Goal: Task Accomplishment & Management: Manage account settings

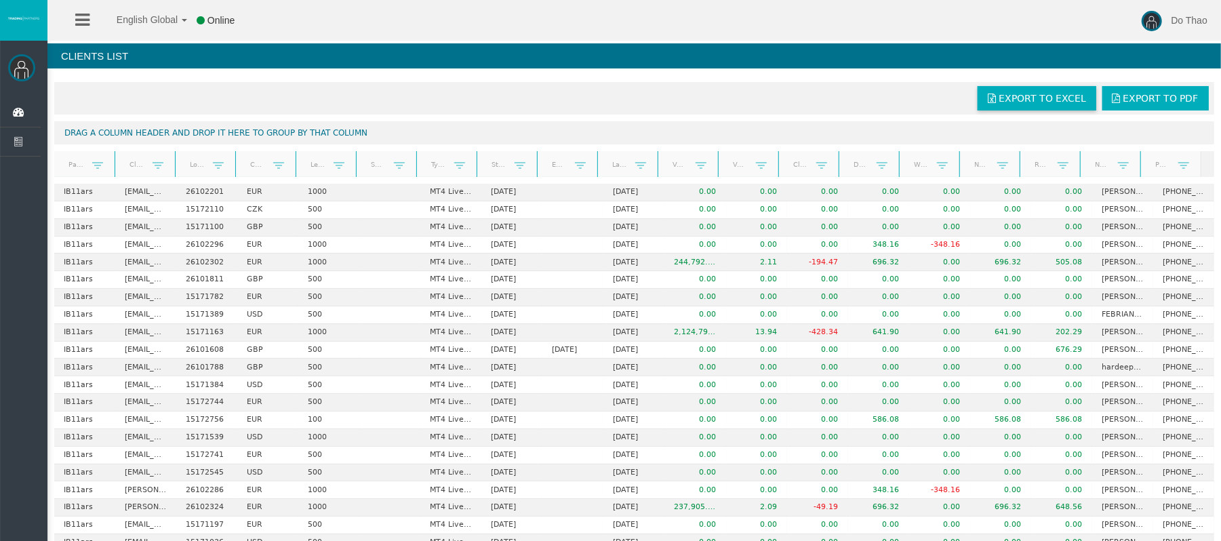
click at [1018, 98] on span "Export to Excel" at bounding box center [1041, 98] width 87 height 11
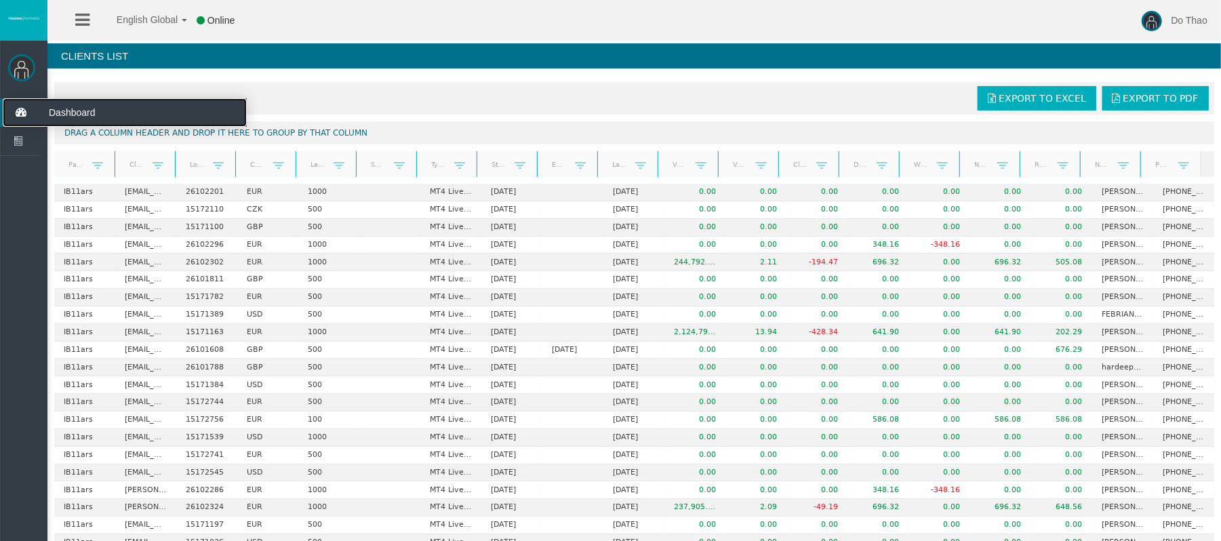
click at [17, 114] on icon at bounding box center [21, 112] width 36 height 28
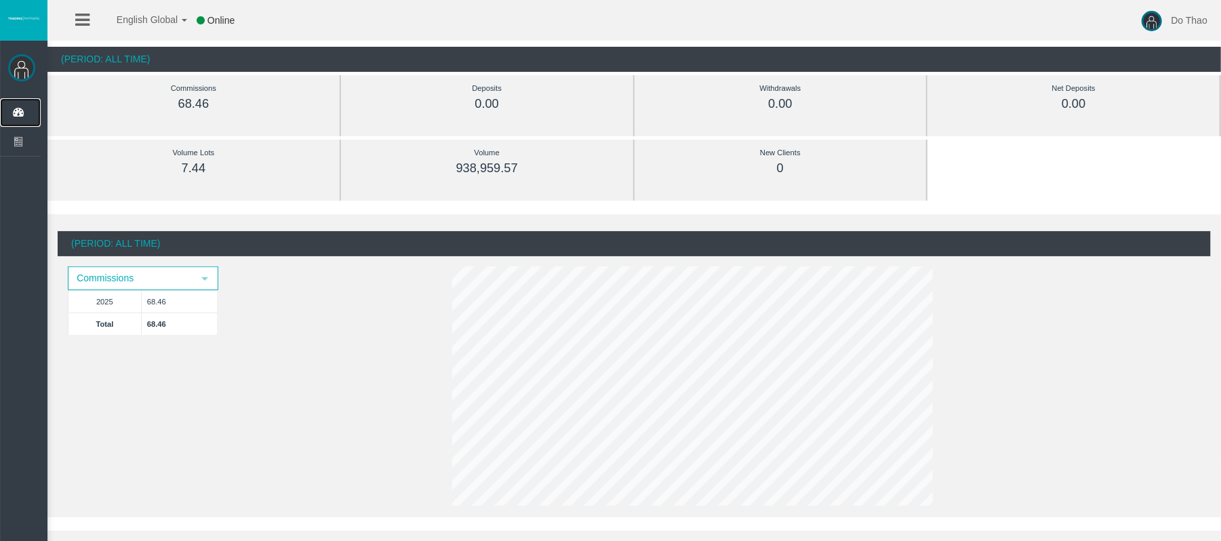
scroll to position [90, 0]
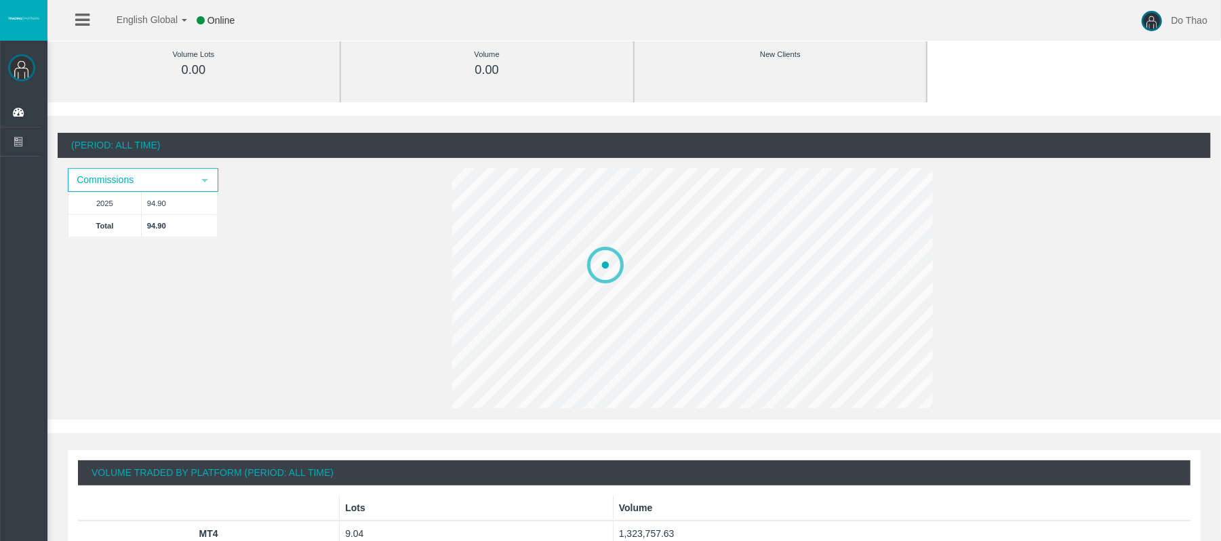
scroll to position [180, 0]
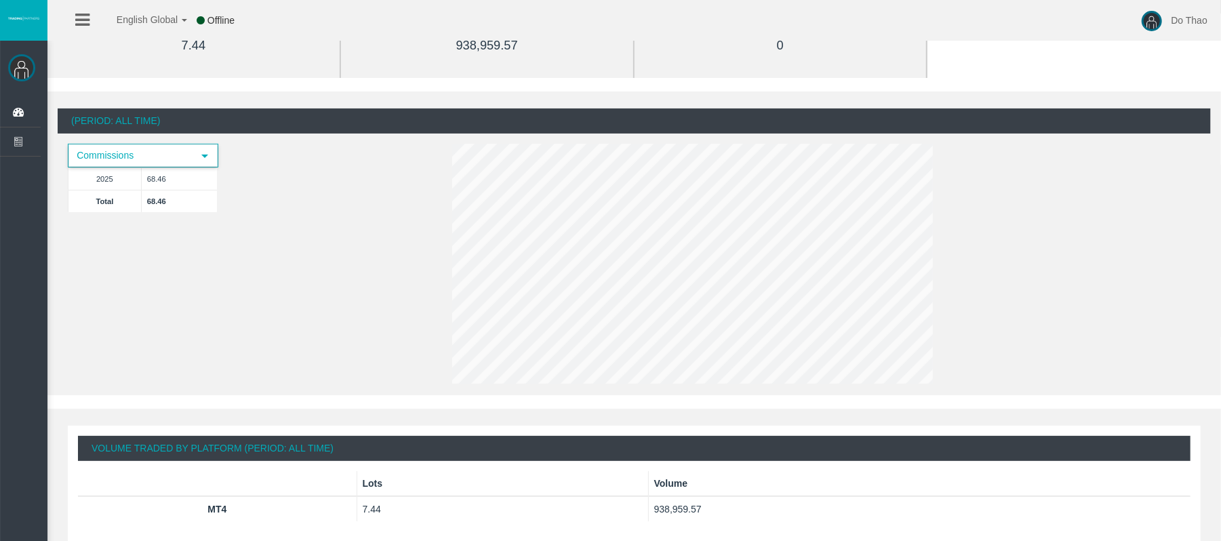
click at [206, 153] on span "select" at bounding box center [204, 155] width 11 height 11
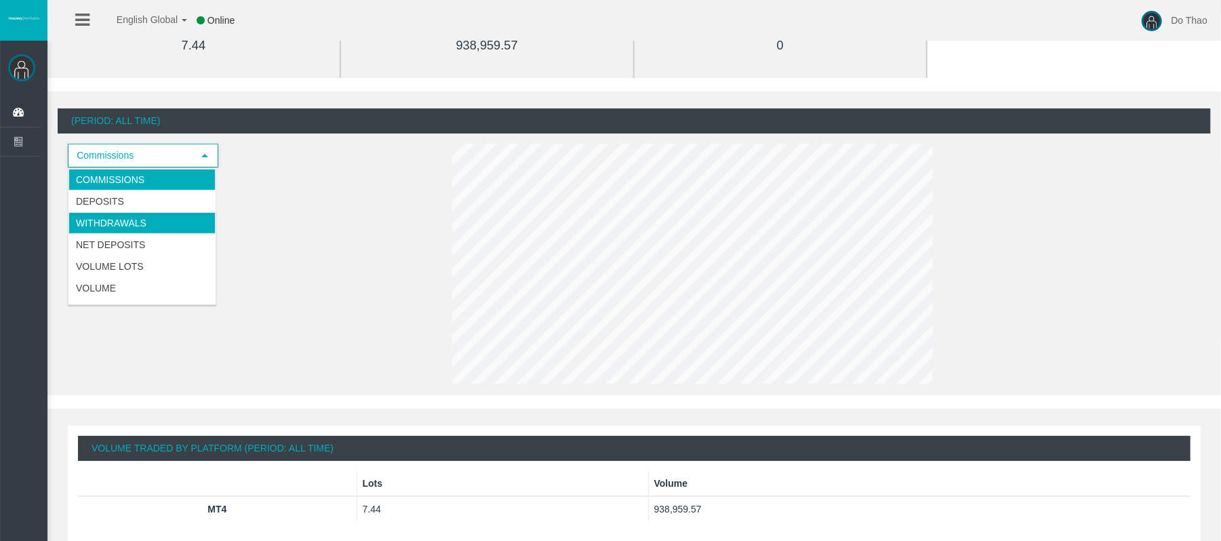
click at [147, 215] on li "Withdrawals" at bounding box center [141, 223] width 147 height 22
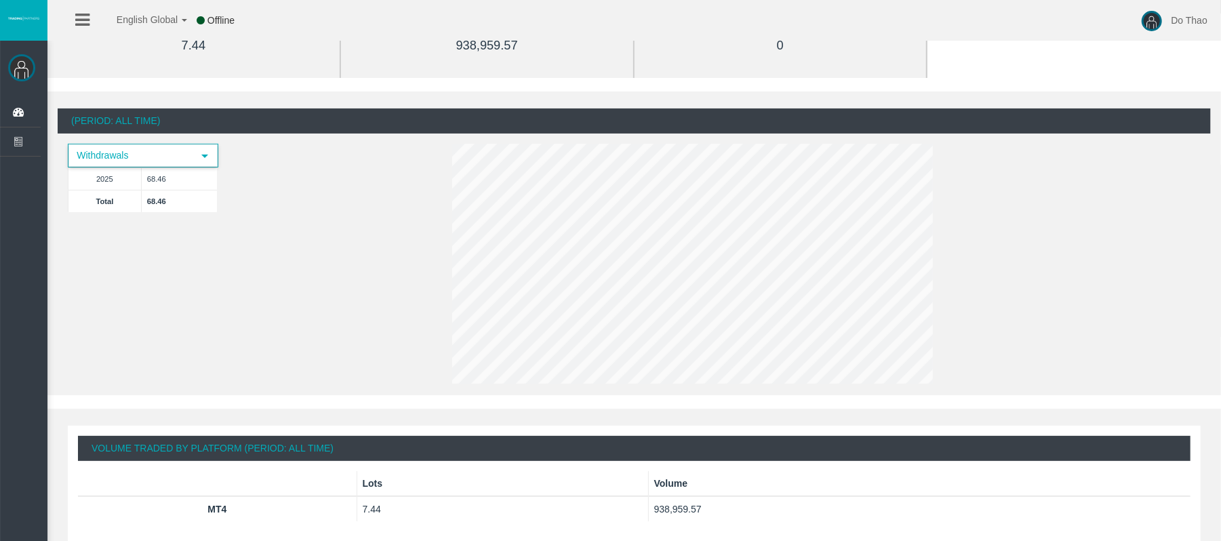
click at [196, 150] on span "select" at bounding box center [204, 155] width 24 height 21
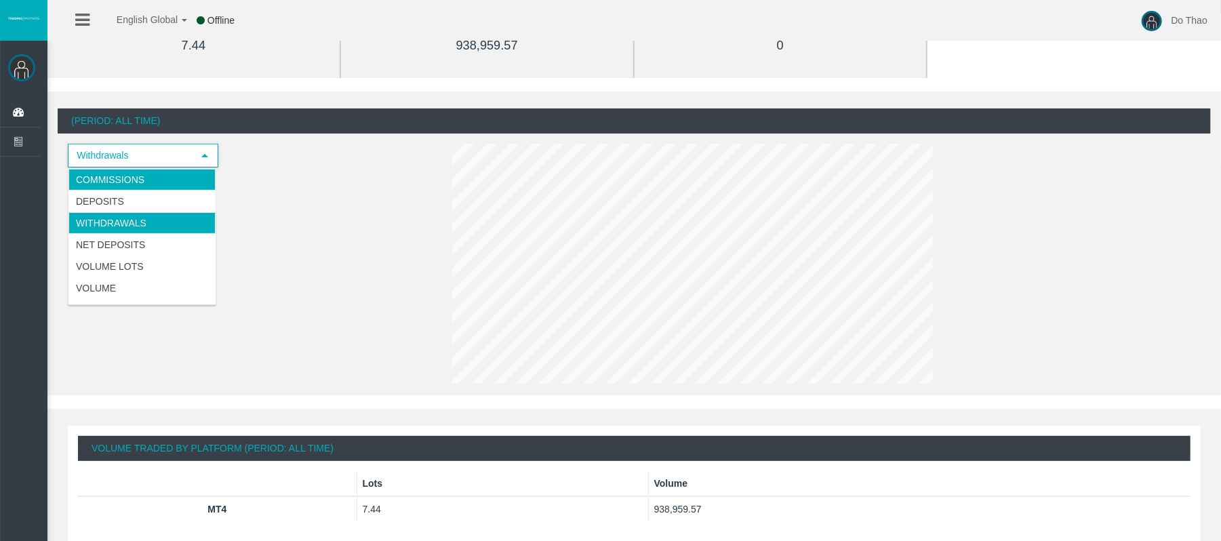
click at [153, 174] on li "Commissions" at bounding box center [141, 180] width 147 height 22
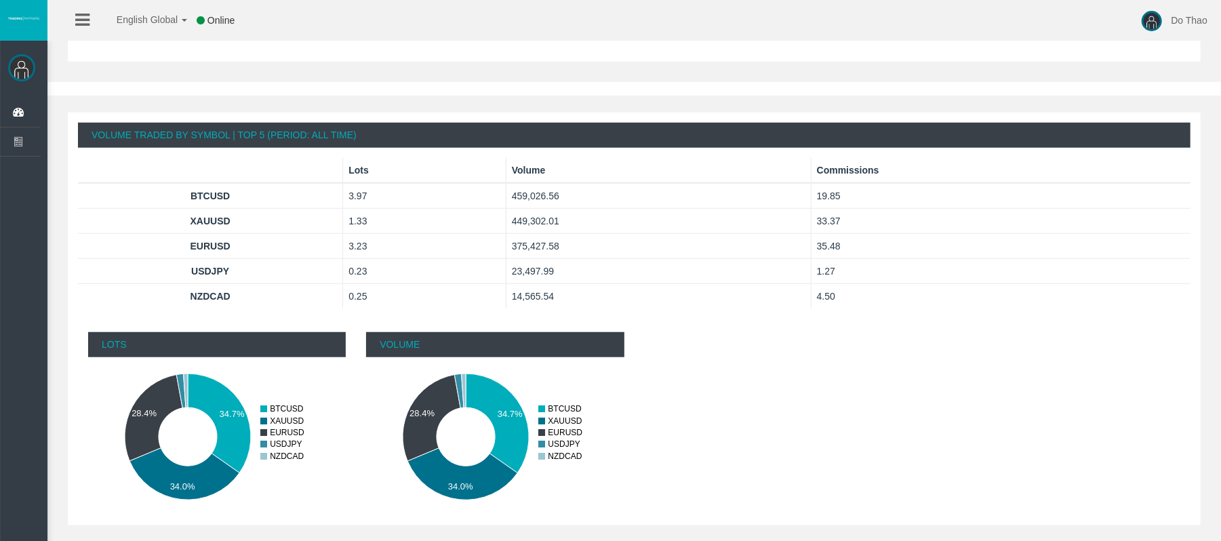
scroll to position [723, 0]
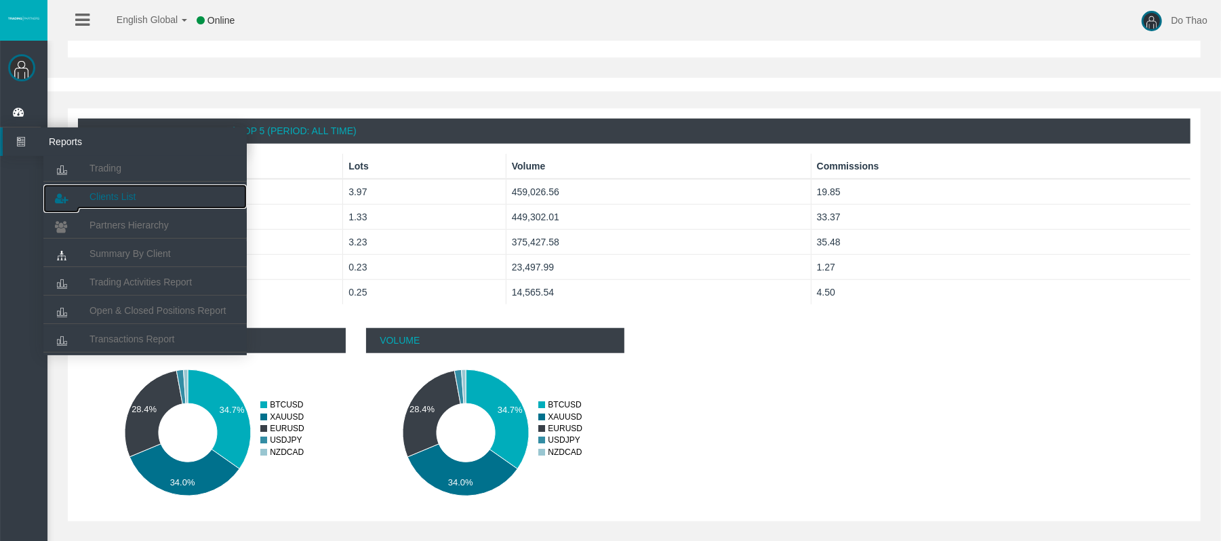
click at [121, 193] on span "Clients List" at bounding box center [112, 196] width 46 height 11
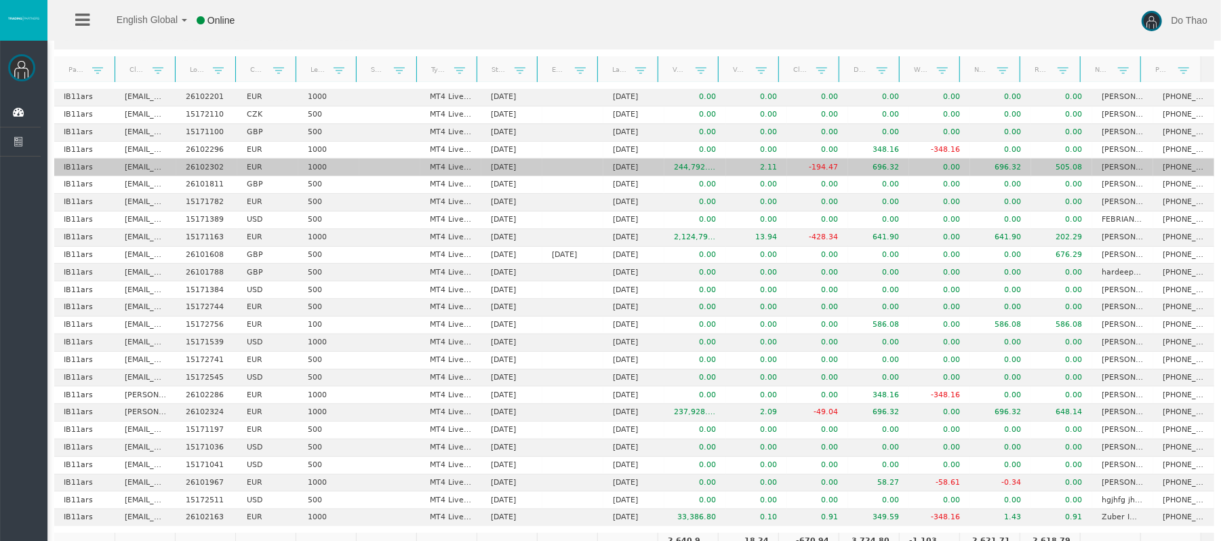
scroll to position [74, 0]
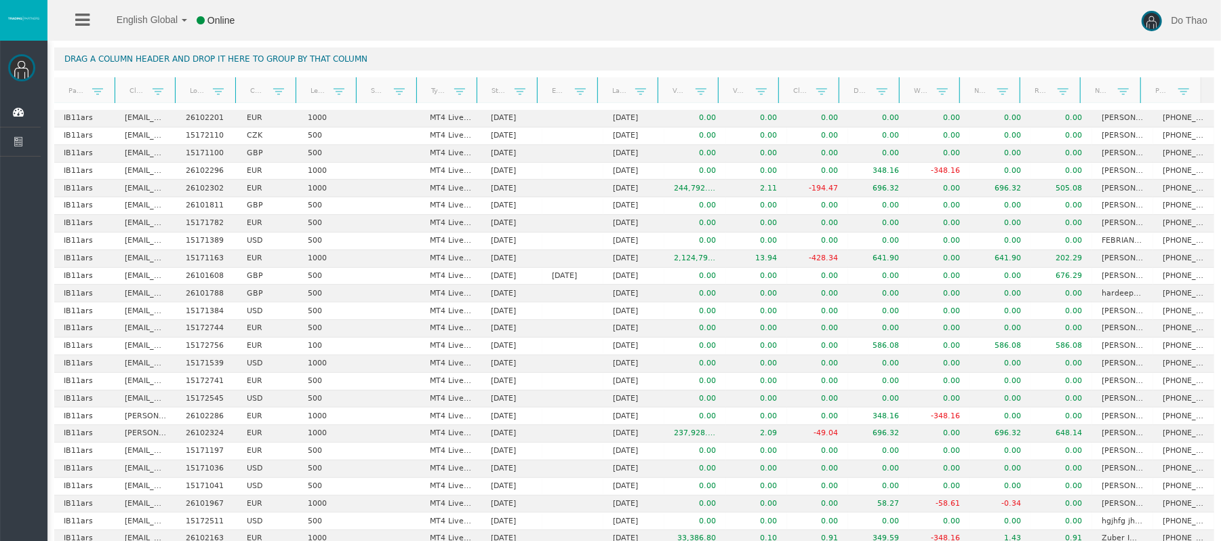
click at [691, 98] on link at bounding box center [701, 91] width 22 height 20
click at [467, 27] on div "English Global 简体中文 English Global 日本語 한국어 Offline Do Thao Help Log Out" at bounding box center [610, 20] width 1221 height 41
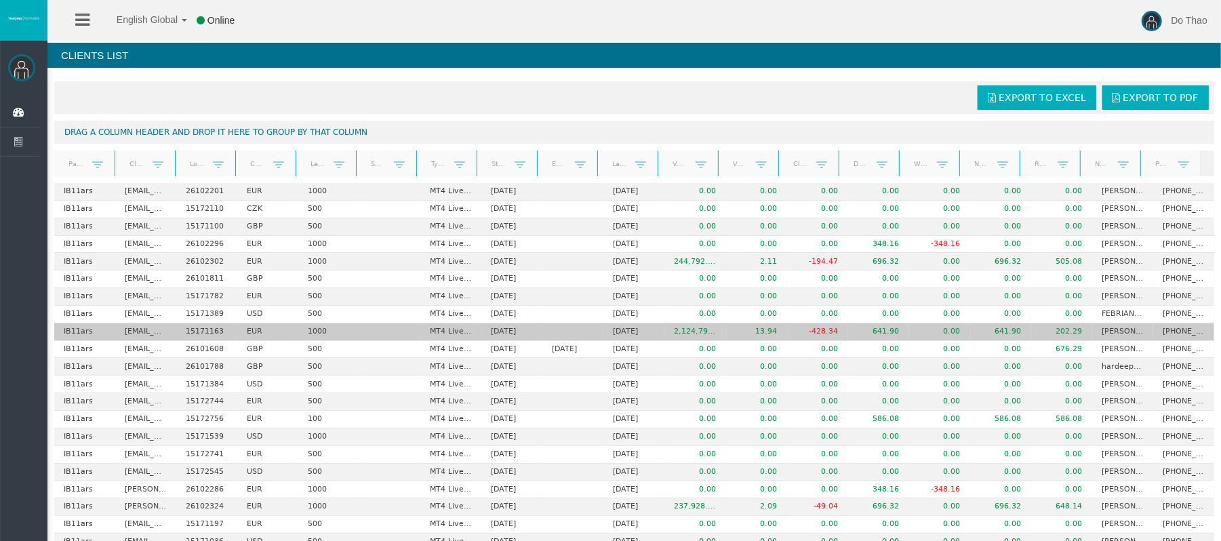
scroll to position [0, 0]
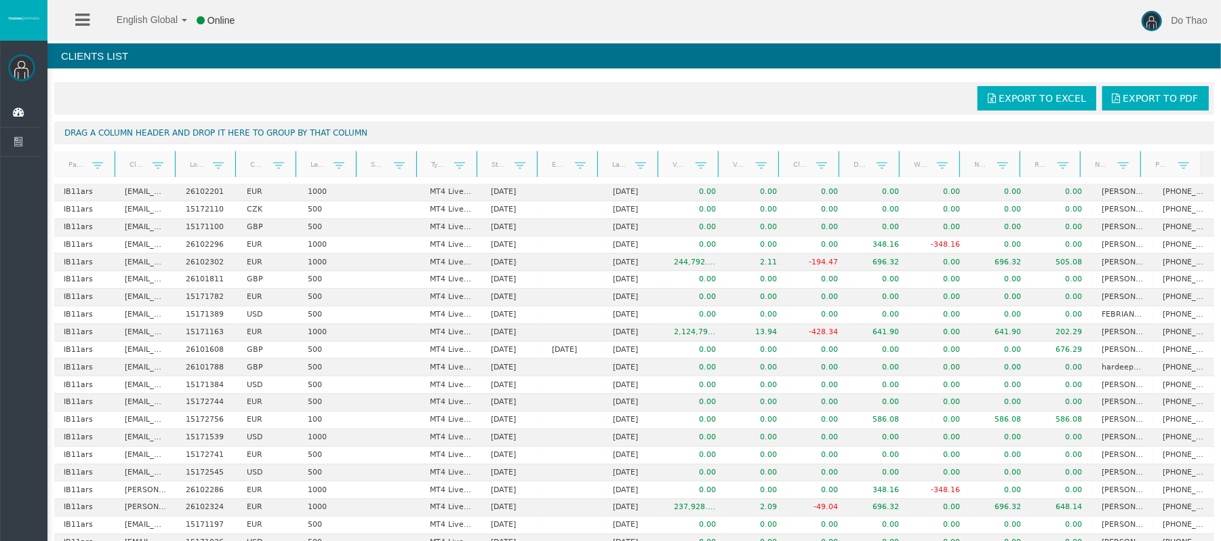
click at [992, 172] on link at bounding box center [1003, 165] width 22 height 20
click at [931, 165] on link at bounding box center [942, 165] width 22 height 20
click at [877, 163] on link at bounding box center [882, 165] width 22 height 20
click at [811, 156] on link at bounding box center [822, 165] width 22 height 20
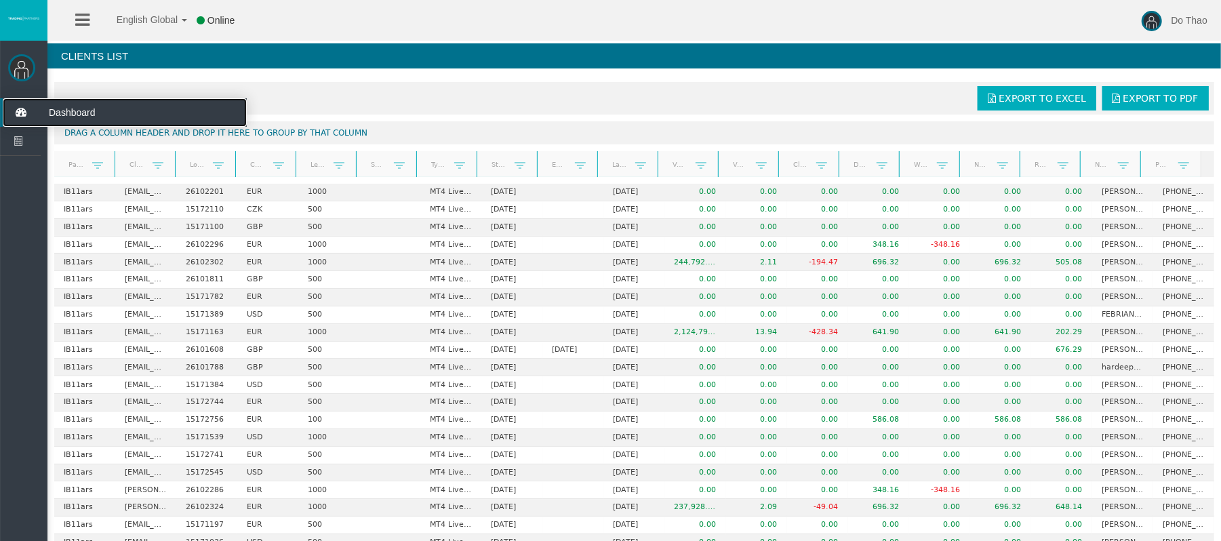
click at [58, 113] on span "Dashboard" at bounding box center [105, 112] width 133 height 28
